Goal: Task Accomplishment & Management: Manage account settings

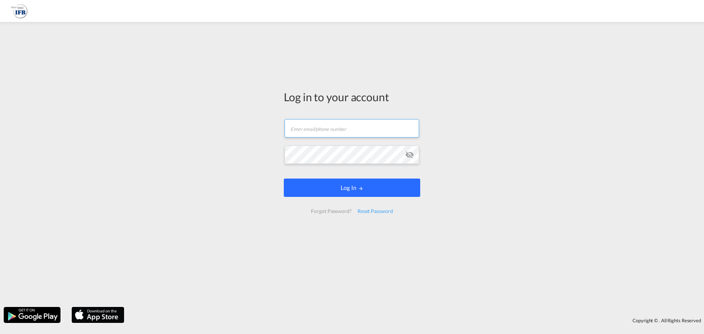
type input "[DOMAIN_NAME][EMAIL_ADDRESS][DOMAIN_NAME]"
click at [348, 189] on button "Log In" at bounding box center [352, 187] width 136 height 18
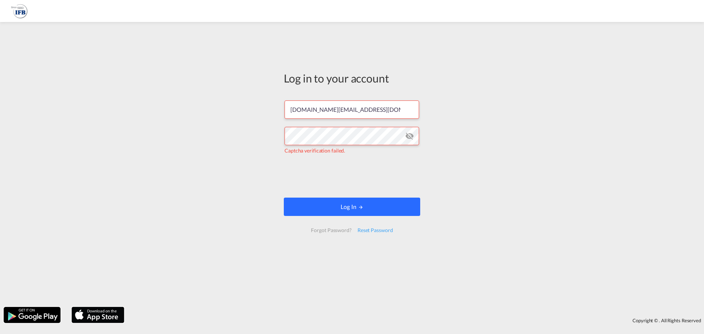
click at [341, 209] on button "Log In" at bounding box center [352, 207] width 136 height 18
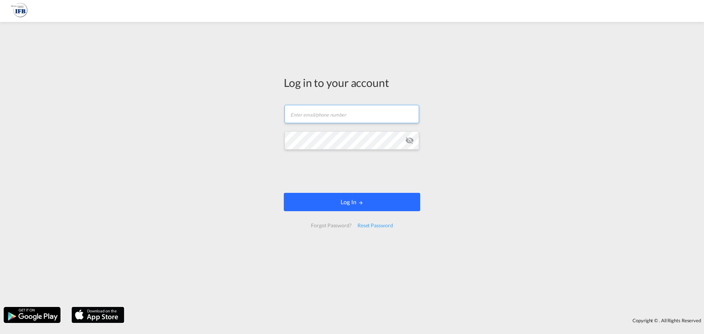
type input "[DOMAIN_NAME][EMAIL_ADDRESS][DOMAIN_NAME]"
click at [337, 199] on button "Log In" at bounding box center [352, 202] width 136 height 18
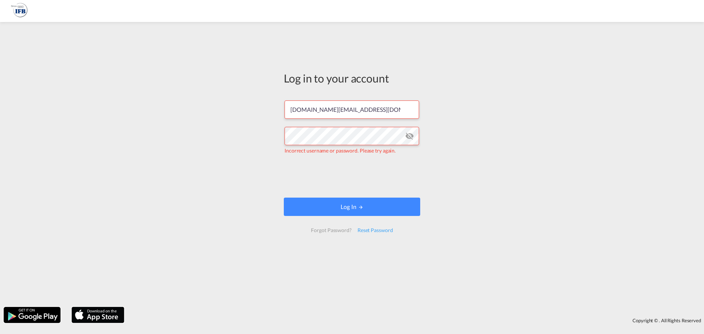
click at [411, 137] on md-icon "icon-eye-off" at bounding box center [409, 136] width 9 height 9
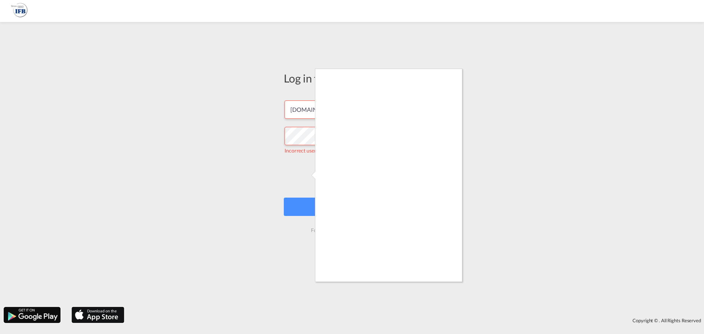
click at [185, 134] on div at bounding box center [352, 167] width 704 height 334
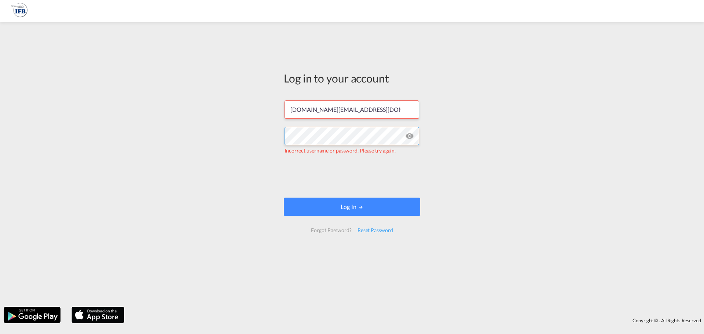
click at [224, 132] on div "Log in to your account kai.li@ifbhamburg.de Incorrect username or password. Ple…" at bounding box center [352, 164] width 704 height 277
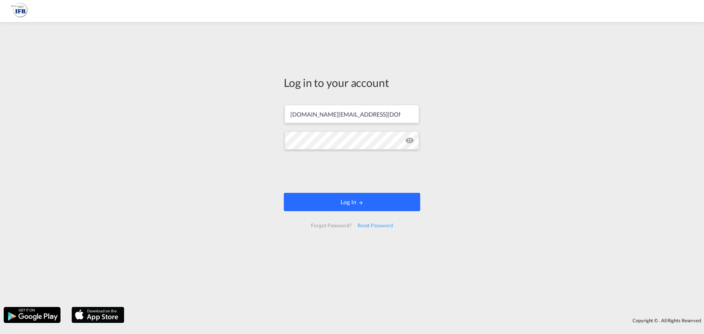
click at [350, 202] on button "Log In" at bounding box center [352, 202] width 136 height 18
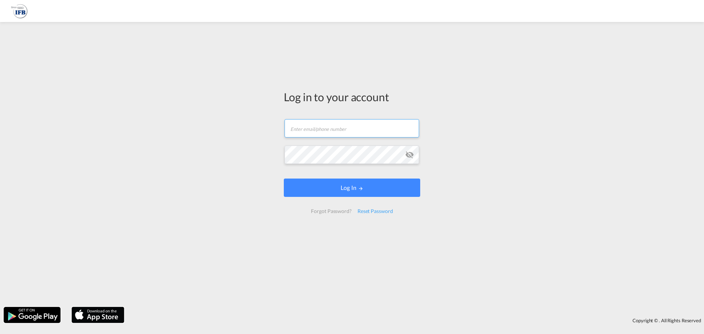
type input "[DOMAIN_NAME][EMAIL_ADDRESS][DOMAIN_NAME]"
click at [411, 158] on md-icon "icon-eye-off" at bounding box center [409, 154] width 9 height 9
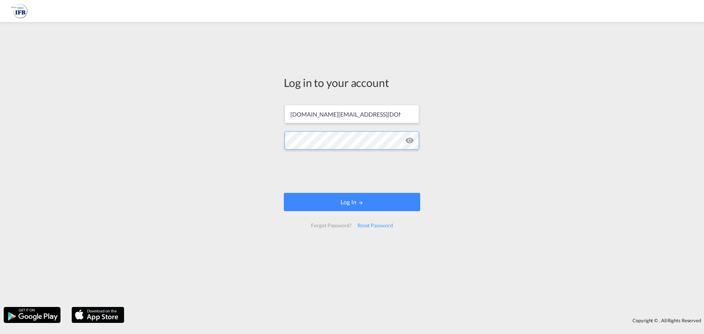
click at [243, 141] on div "Log in to your account [DOMAIN_NAME][EMAIL_ADDRESS][DOMAIN_NAME] Log In Forgot …" at bounding box center [352, 164] width 704 height 277
